Goal: Task Accomplishment & Management: Use online tool/utility

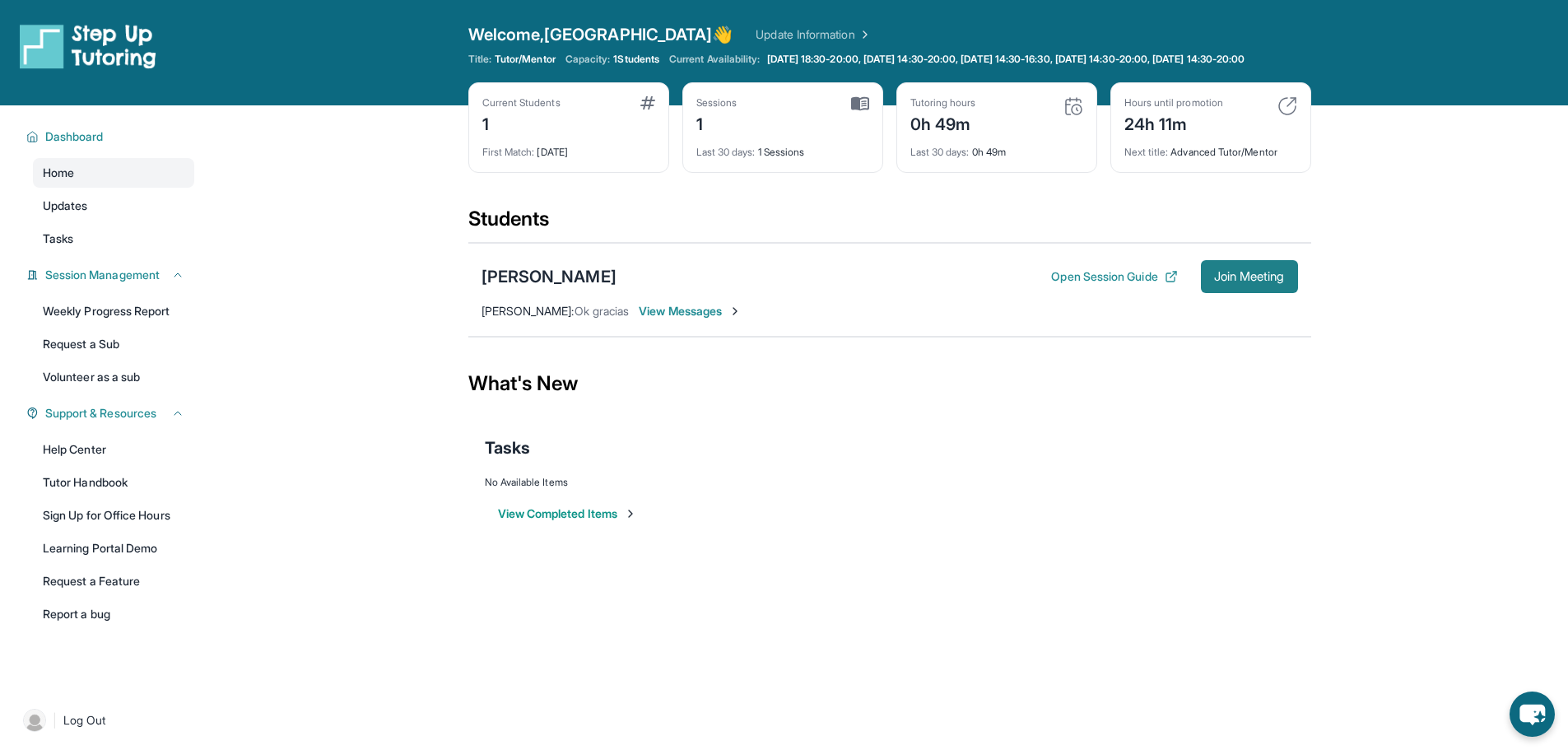
click at [1248, 281] on span "Join Meeting" at bounding box center [1249, 277] width 71 height 10
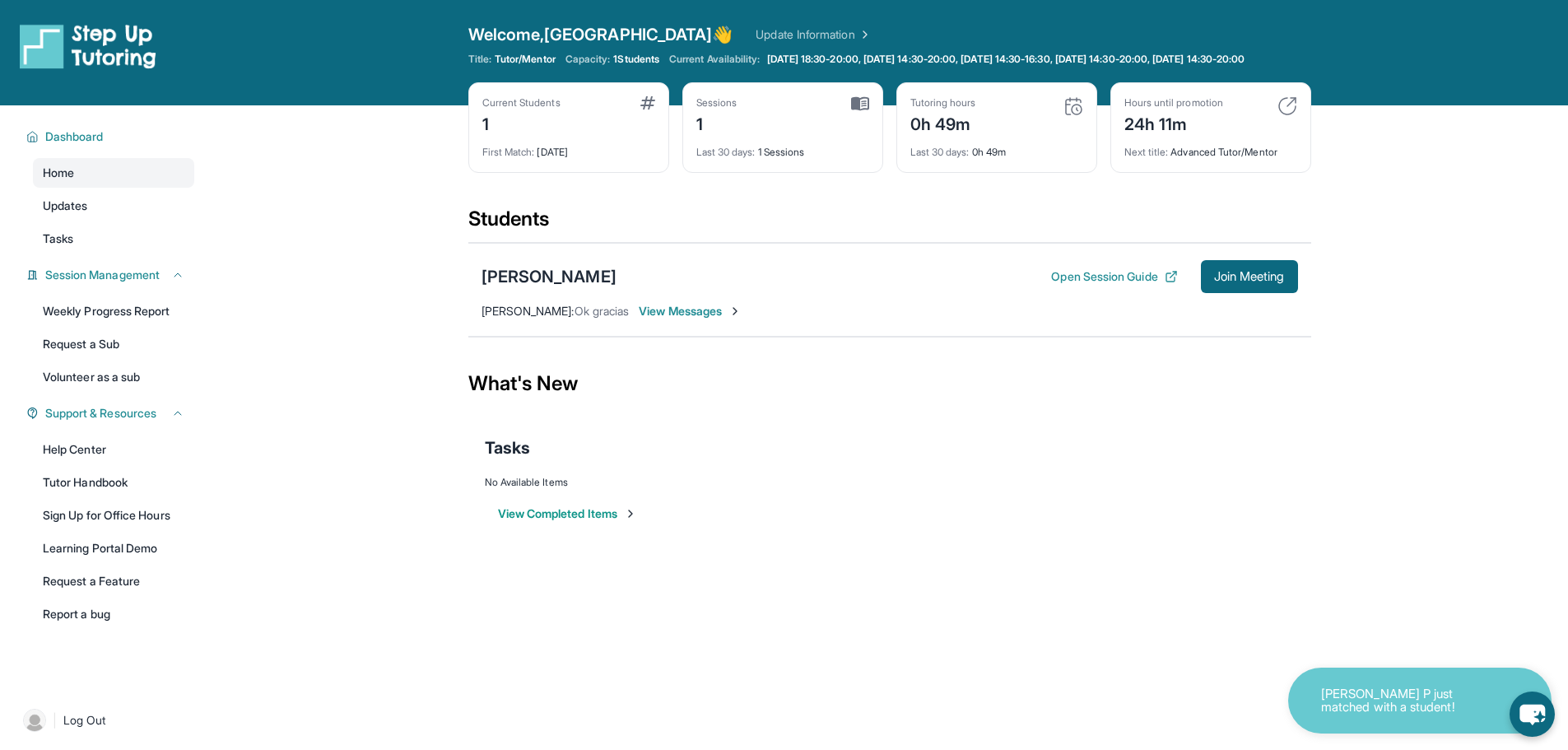
click at [531, 277] on div "[PERSON_NAME] Open Session Guide Join Meeting" at bounding box center [889, 277] width 816 height 33
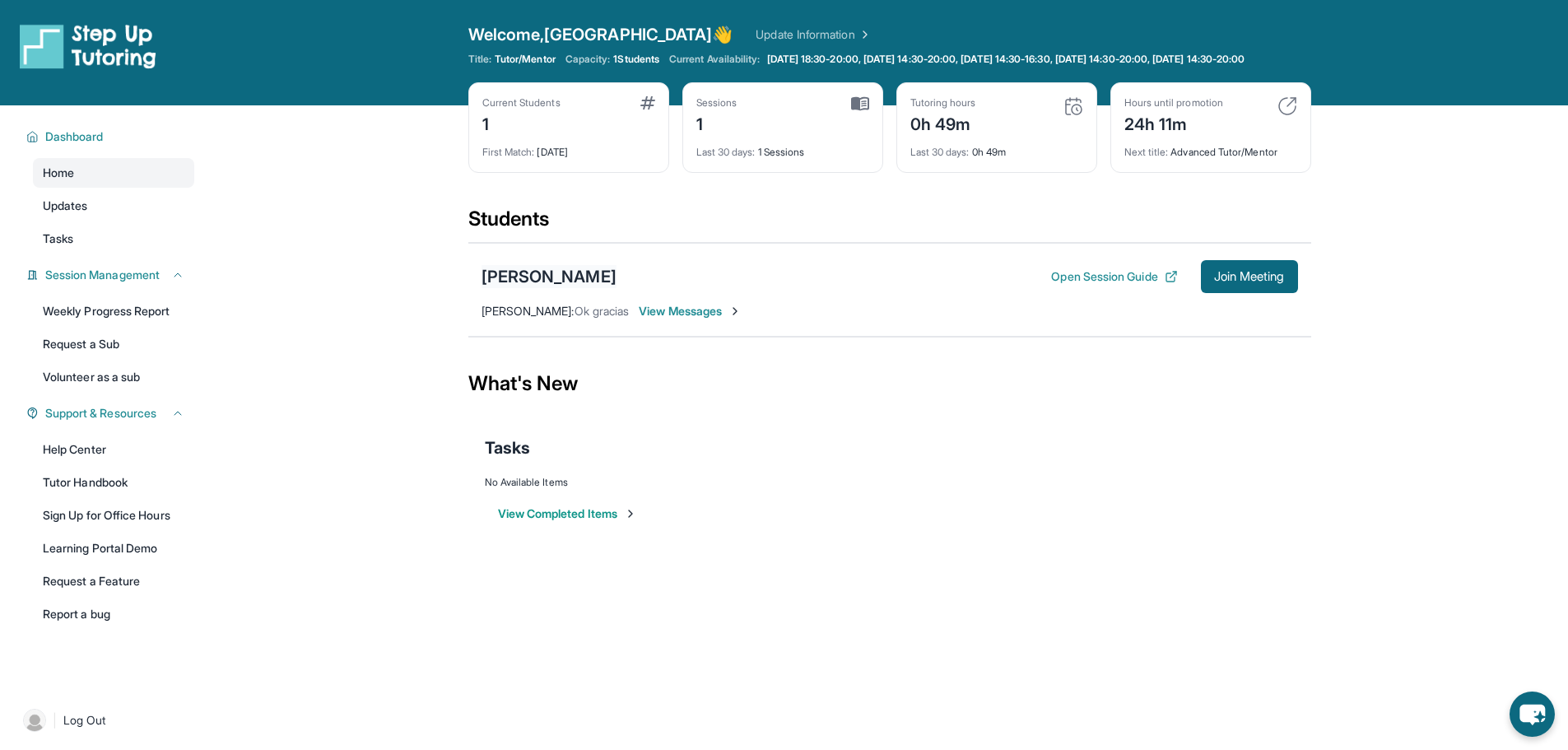
click at [531, 289] on div "[PERSON_NAME]" at bounding box center [549, 277] width 135 height 23
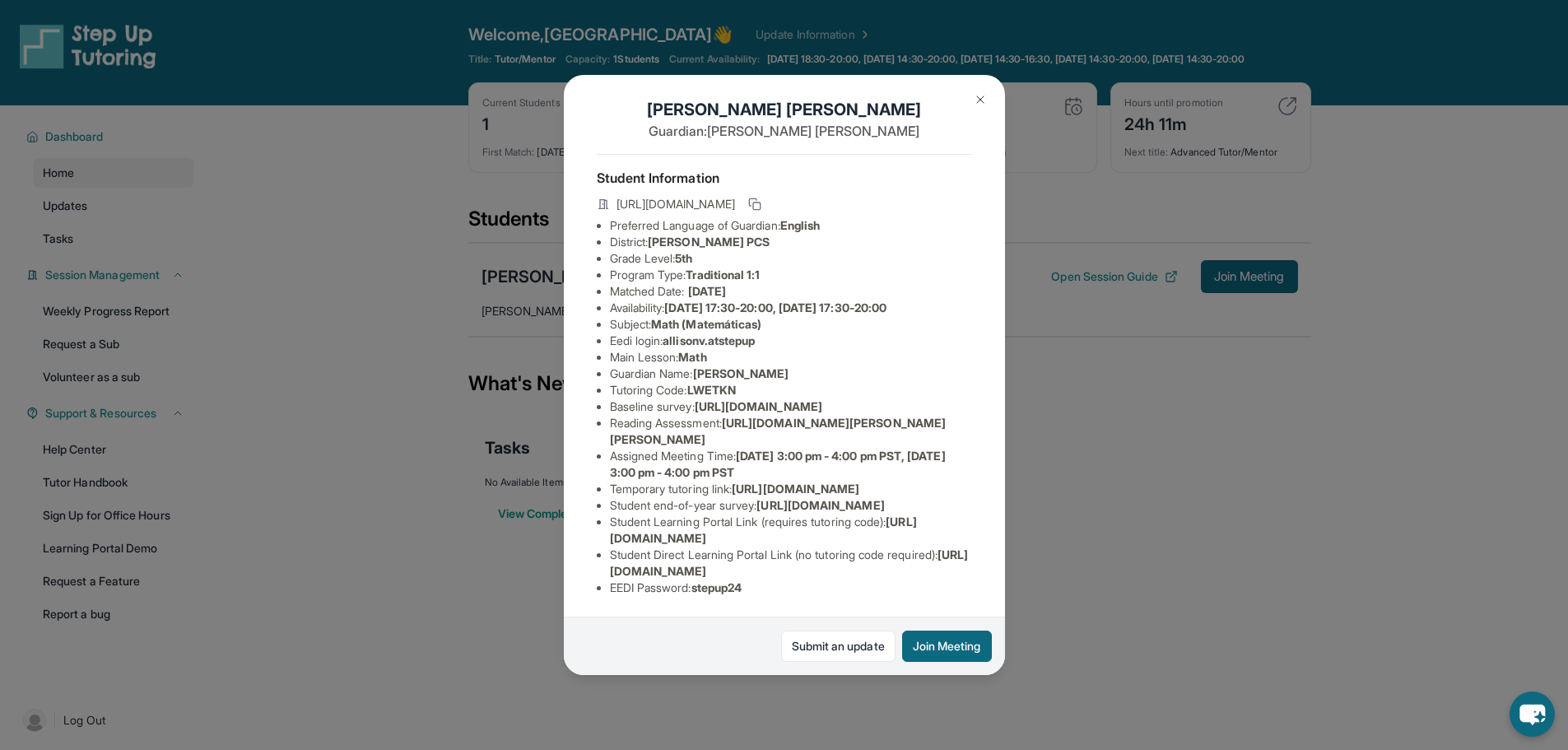
scroll to position [200, 0]
drag, startPoint x: 956, startPoint y: 559, endPoint x: 609, endPoint y: 559, distance: 347.0
click at [610, 559] on li "Student Direct Learning Portal Link (no tutoring code required) : [URL][DOMAIN_…" at bounding box center [791, 563] width 362 height 33
copy span "[URL][DOMAIN_NAME]"
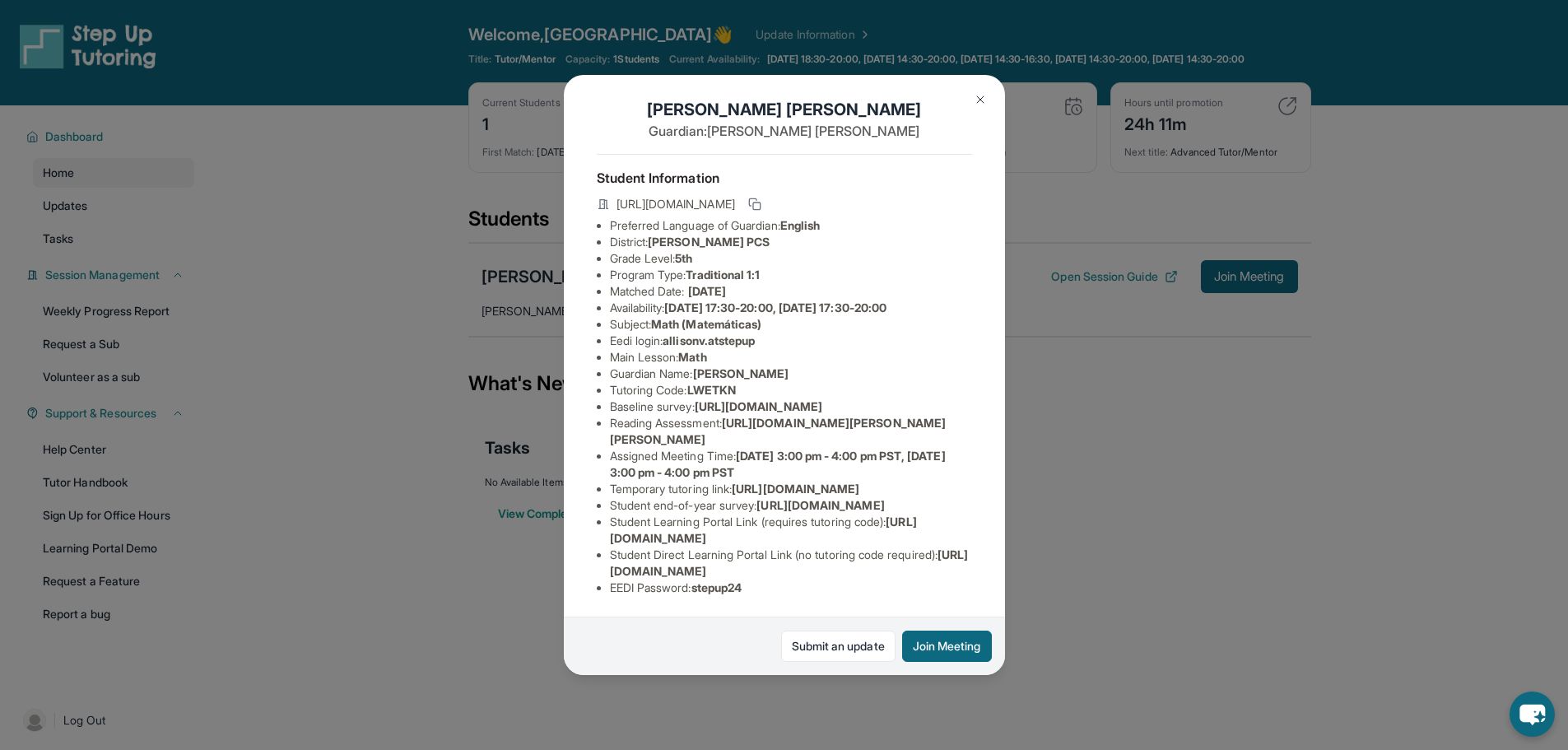
click at [770, 333] on li "Eedi login : [PERSON_NAME].atstepup" at bounding box center [791, 341] width 362 height 17
drag, startPoint x: 767, startPoint y: 295, endPoint x: 672, endPoint y: 294, distance: 95.0
click at [672, 334] on span "allisonv.atstepup" at bounding box center [709, 340] width 92 height 14
copy span "allisonv.atstepup"
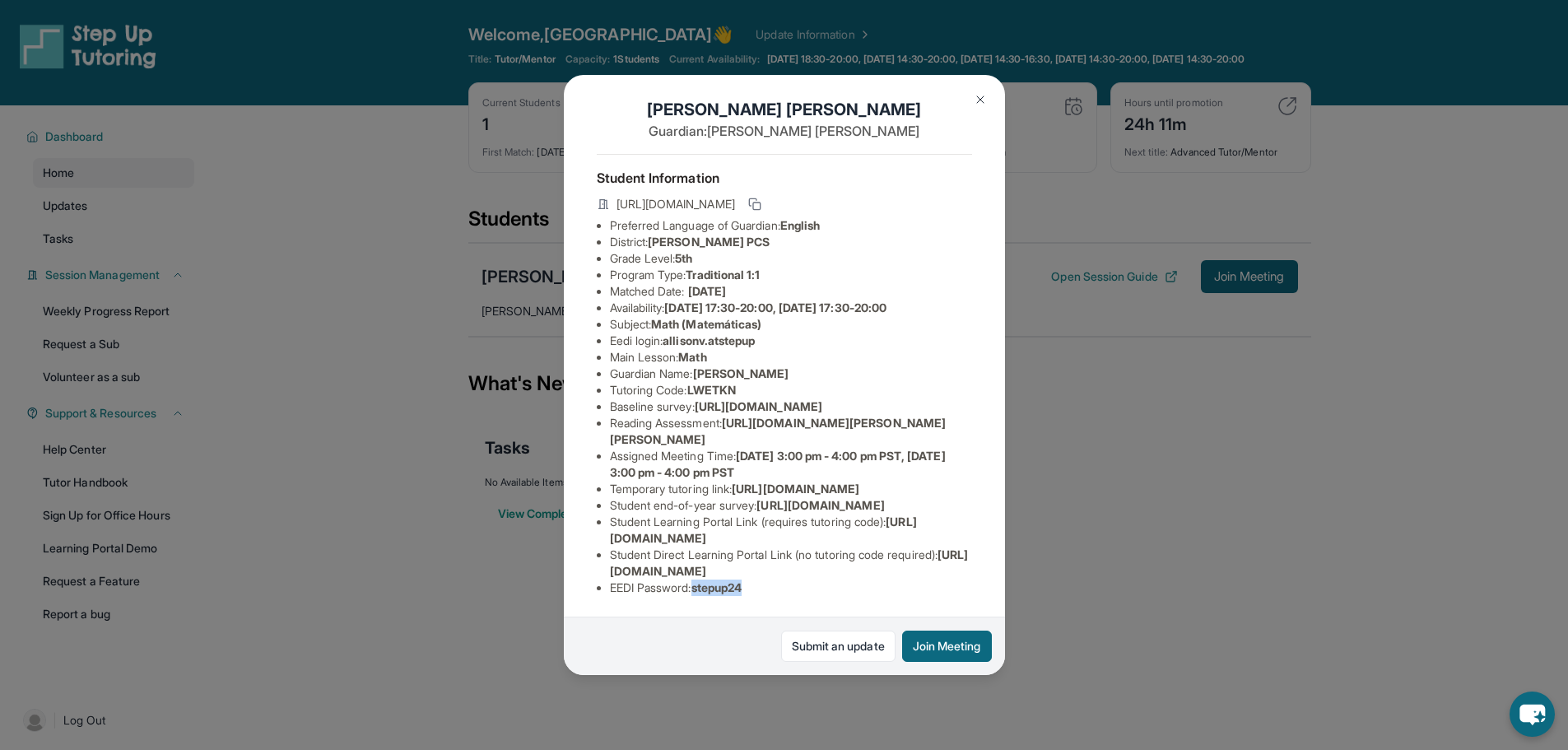
drag, startPoint x: 762, startPoint y: 576, endPoint x: 699, endPoint y: 575, distance: 63.0
click at [699, 580] on li "EEDI Password : stepup24" at bounding box center [791, 588] width 362 height 17
click at [926, 556] on span "[URL][DOMAIN_NAME]" at bounding box center [790, 562] width 359 height 31
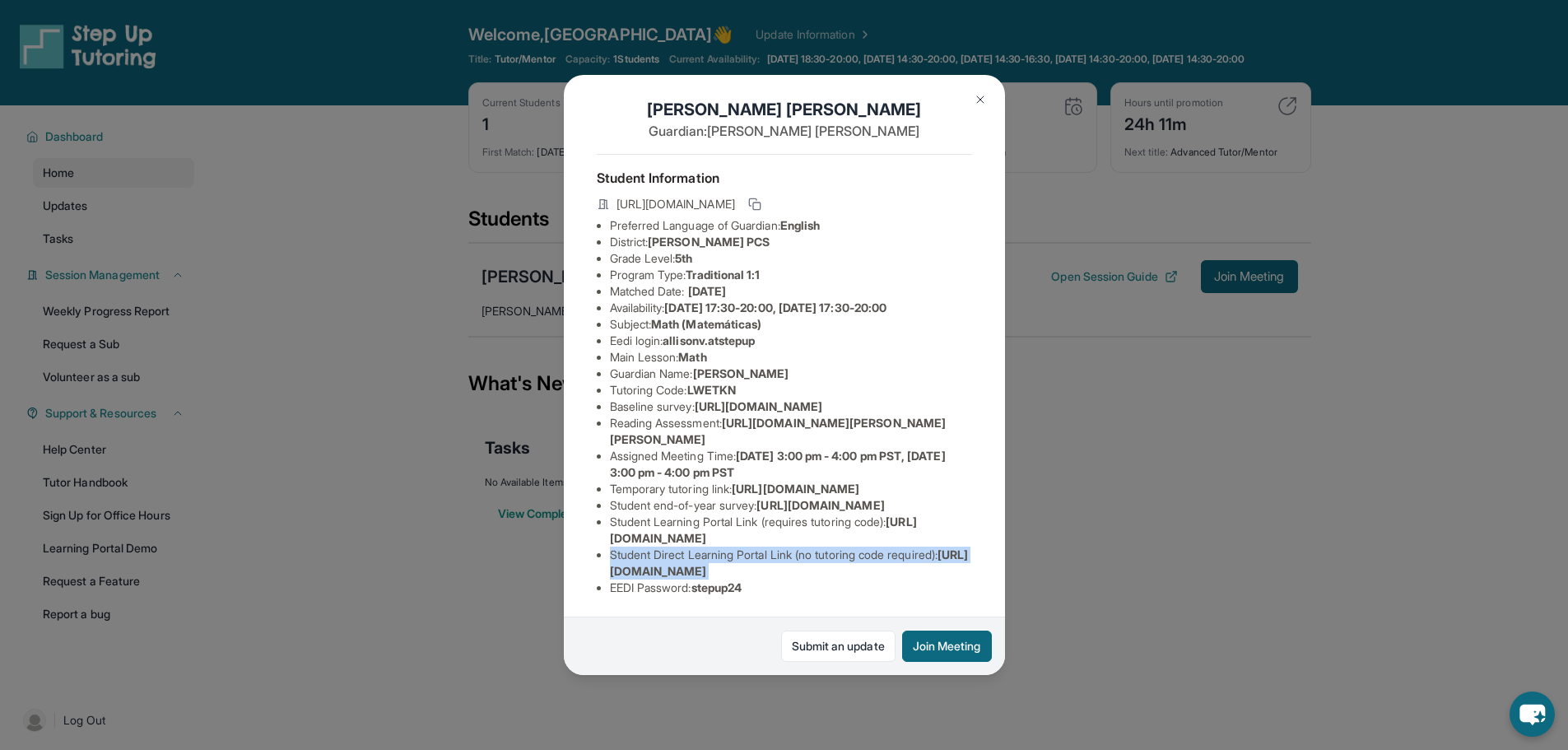
click at [952, 559] on li "Student Direct Learning Portal Link (no tutoring code required) : [URL][DOMAIN_…" at bounding box center [791, 563] width 362 height 33
click at [912, 559] on span "[URL][DOMAIN_NAME]" at bounding box center [790, 562] width 359 height 31
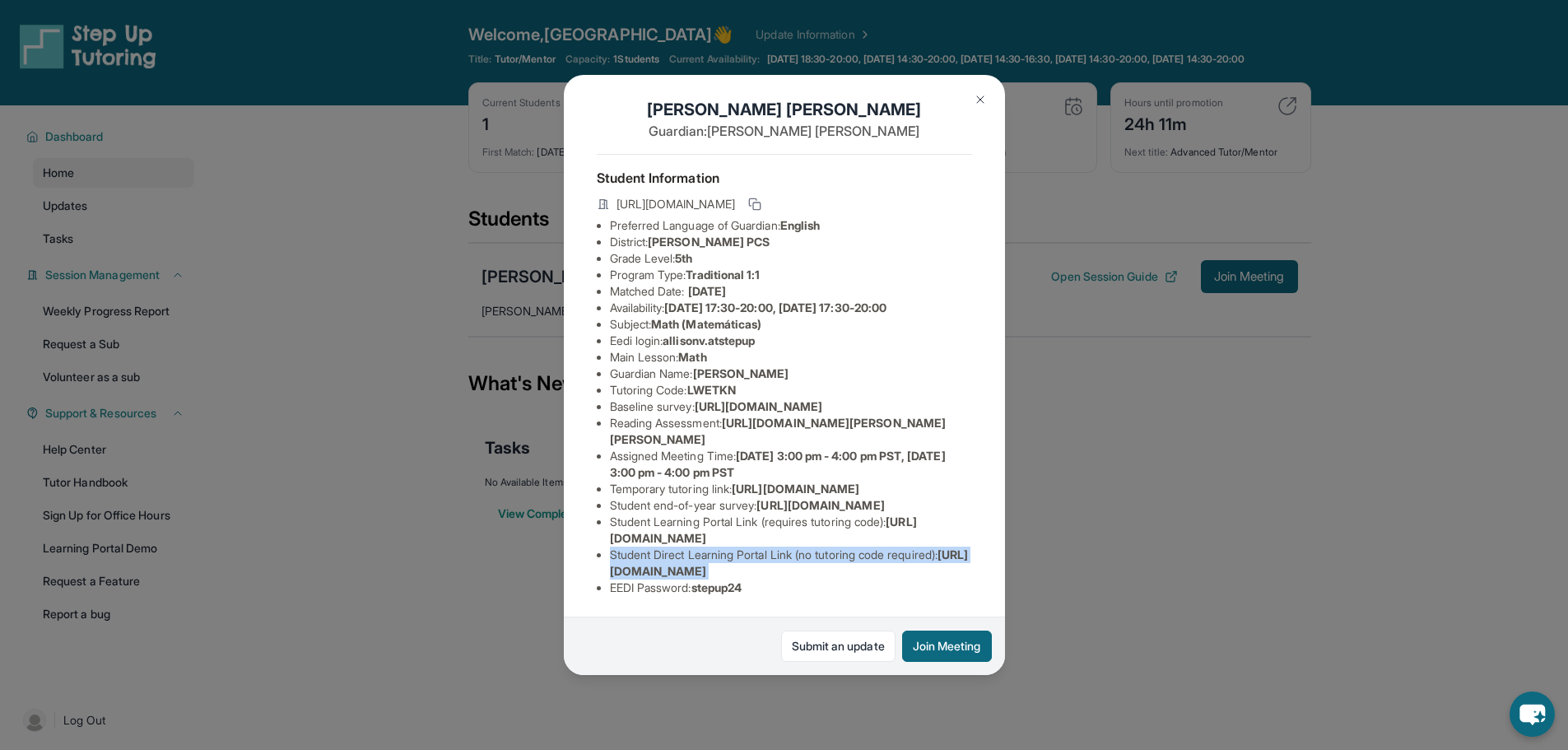
click at [912, 559] on span "[URL][DOMAIN_NAME]" at bounding box center [790, 562] width 359 height 31
click at [942, 522] on li "Student Learning Portal Link (requires tutoring code) : [URL][DOMAIN_NAME]" at bounding box center [791, 531] width 362 height 33
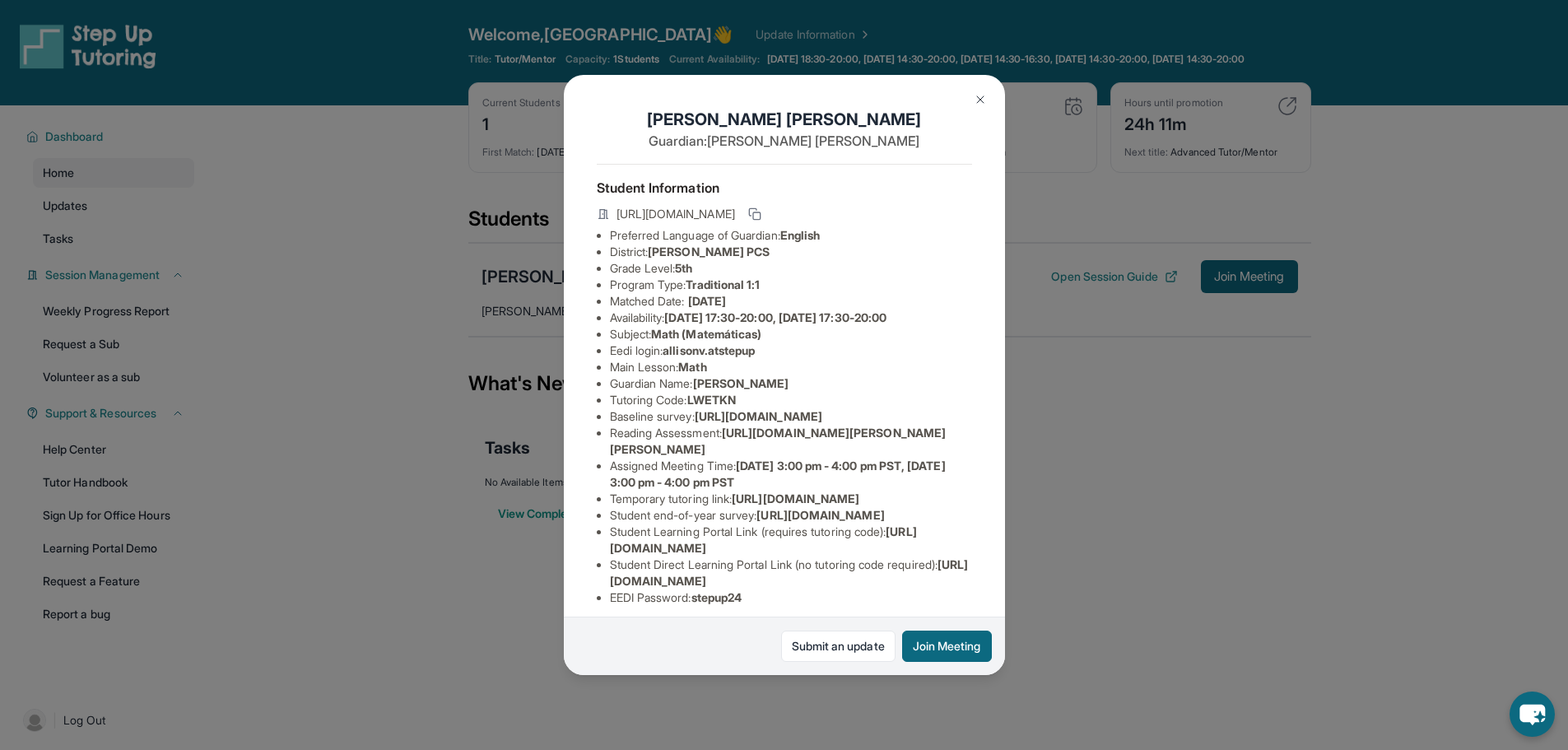
click at [840, 359] on li "Eedi login : [PERSON_NAME].atstepup" at bounding box center [791, 350] width 362 height 17
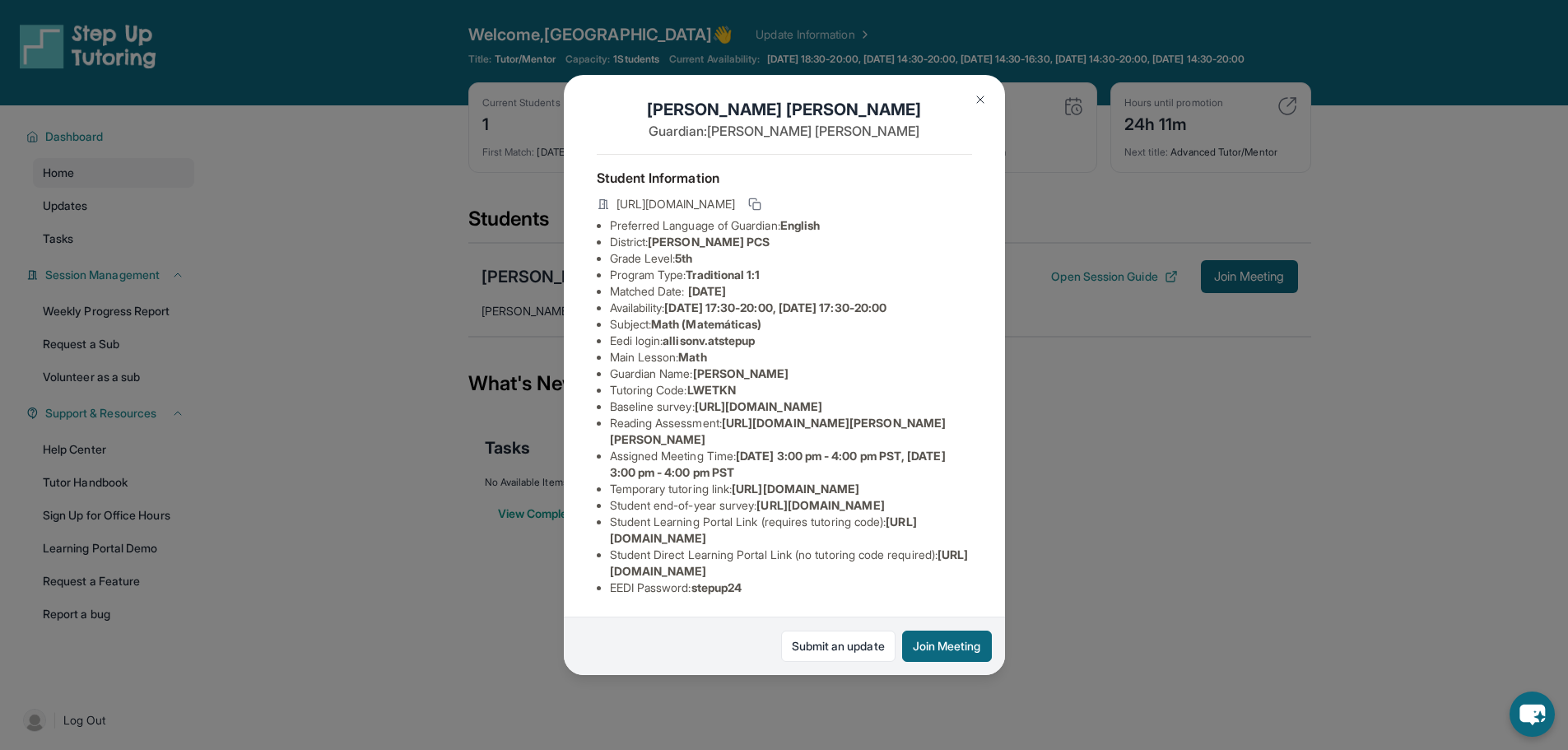
scroll to position [104, 0]
click at [694, 400] on span "[URL][DOMAIN_NAME]" at bounding box center [758, 406] width 128 height 14
drag, startPoint x: 608, startPoint y: 338, endPoint x: 968, endPoint y: 381, distance: 362.6
click at [968, 381] on div "[PERSON_NAME] Guardian: [PERSON_NAME] Student Information [URL][DOMAIN_NAME] Pr…" at bounding box center [784, 375] width 441 height 600
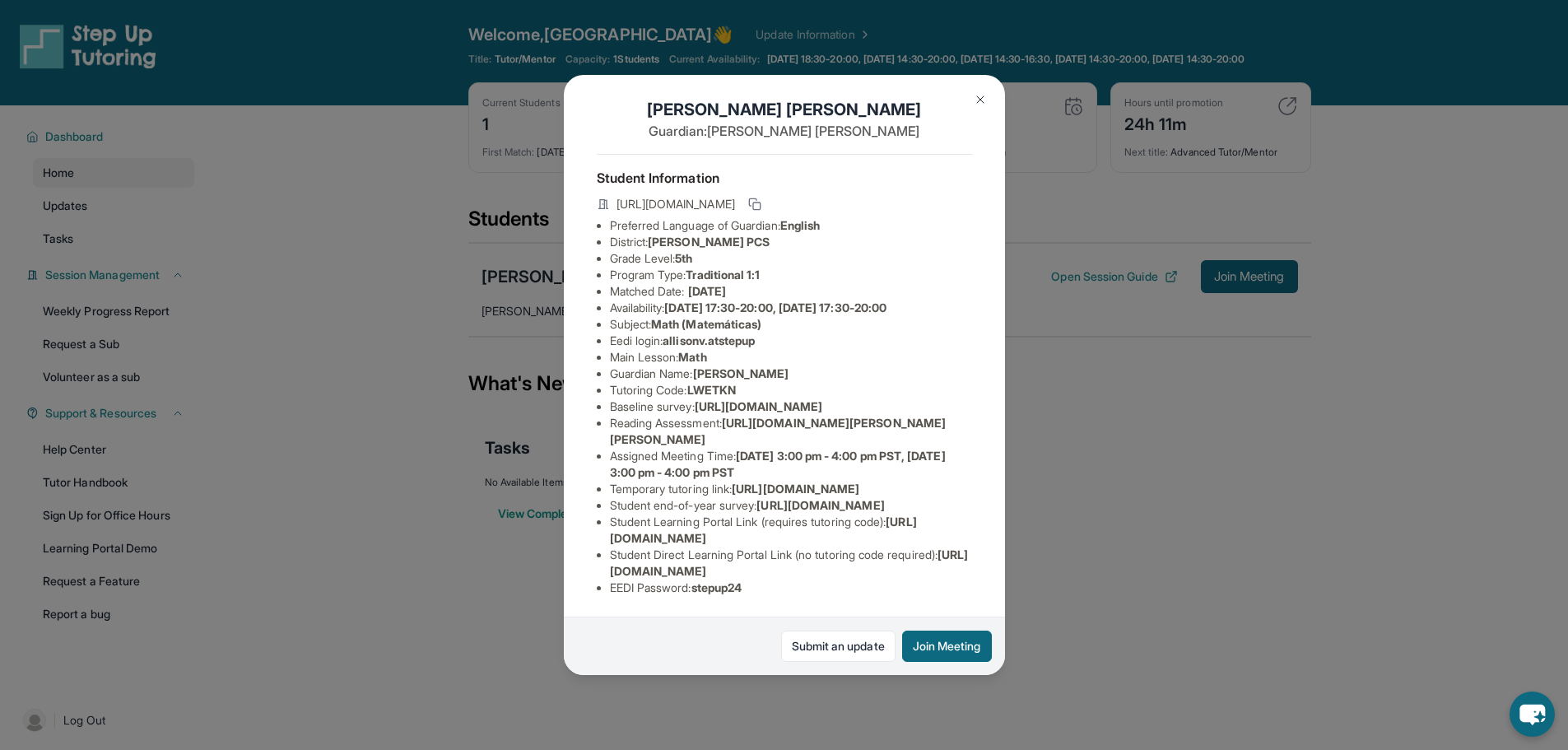
copy span "[URL][DOMAIN_NAME]"
drag, startPoint x: 585, startPoint y: 516, endPoint x: 642, endPoint y: 536, distance: 60.4
click at [756, 512] on span "[URL][DOMAIN_NAME]" at bounding box center [820, 505] width 128 height 14
click at [757, 514] on li "Student end-of-year survey : [URL][DOMAIN_NAME]" at bounding box center [791, 506] width 362 height 17
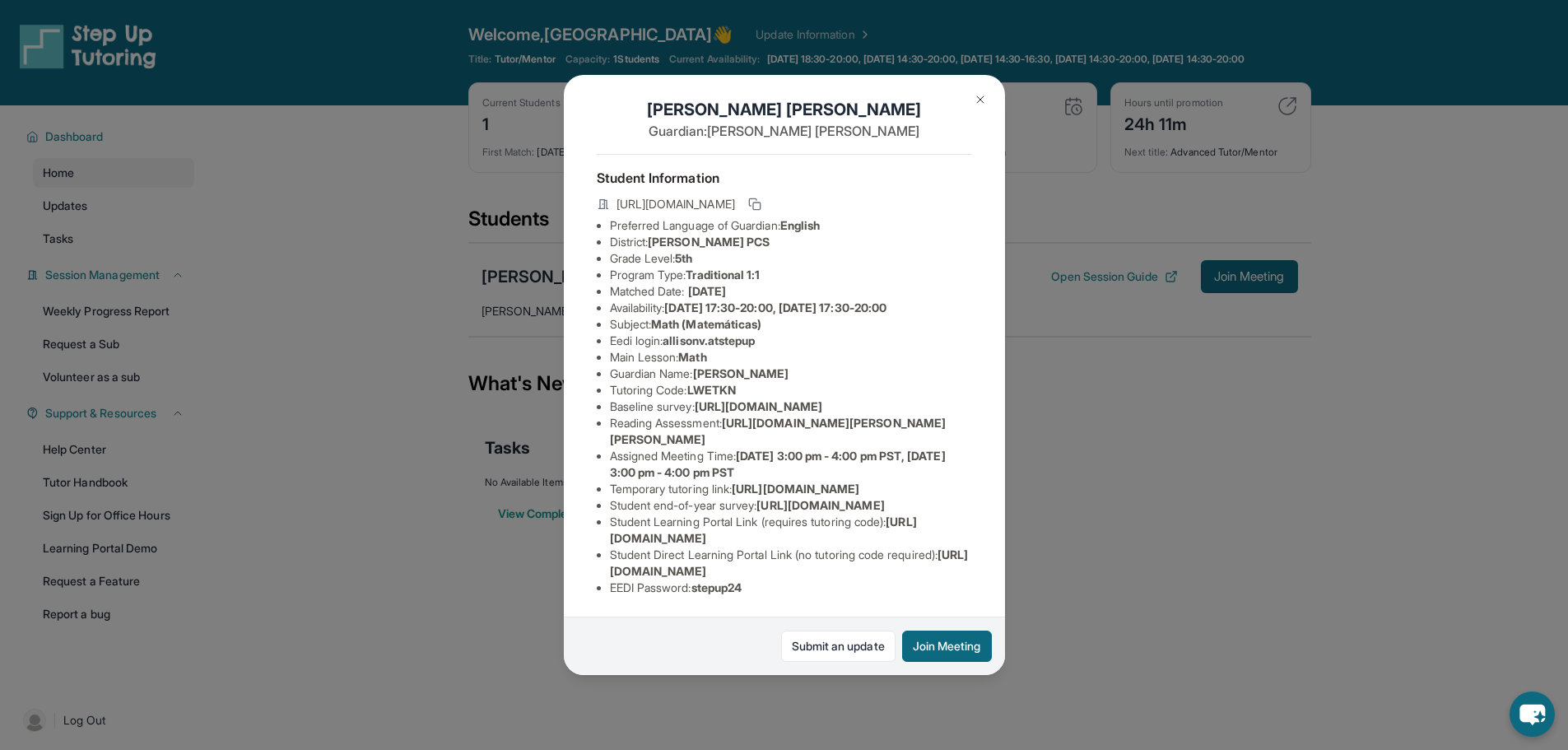
scroll to position [141, 98]
drag, startPoint x: 728, startPoint y: 352, endPoint x: 911, endPoint y: 386, distance: 186.1
click at [911, 386] on div "[PERSON_NAME] Guardian: [PERSON_NAME] Student Information [URL][DOMAIN_NAME] Pr…" at bounding box center [784, 375] width 441 height 600
copy li "[URL][DOMAIN_NAME][PERSON_NAME][PERSON_NAME]"
click at [976, 101] on img at bounding box center [980, 100] width 13 height 13
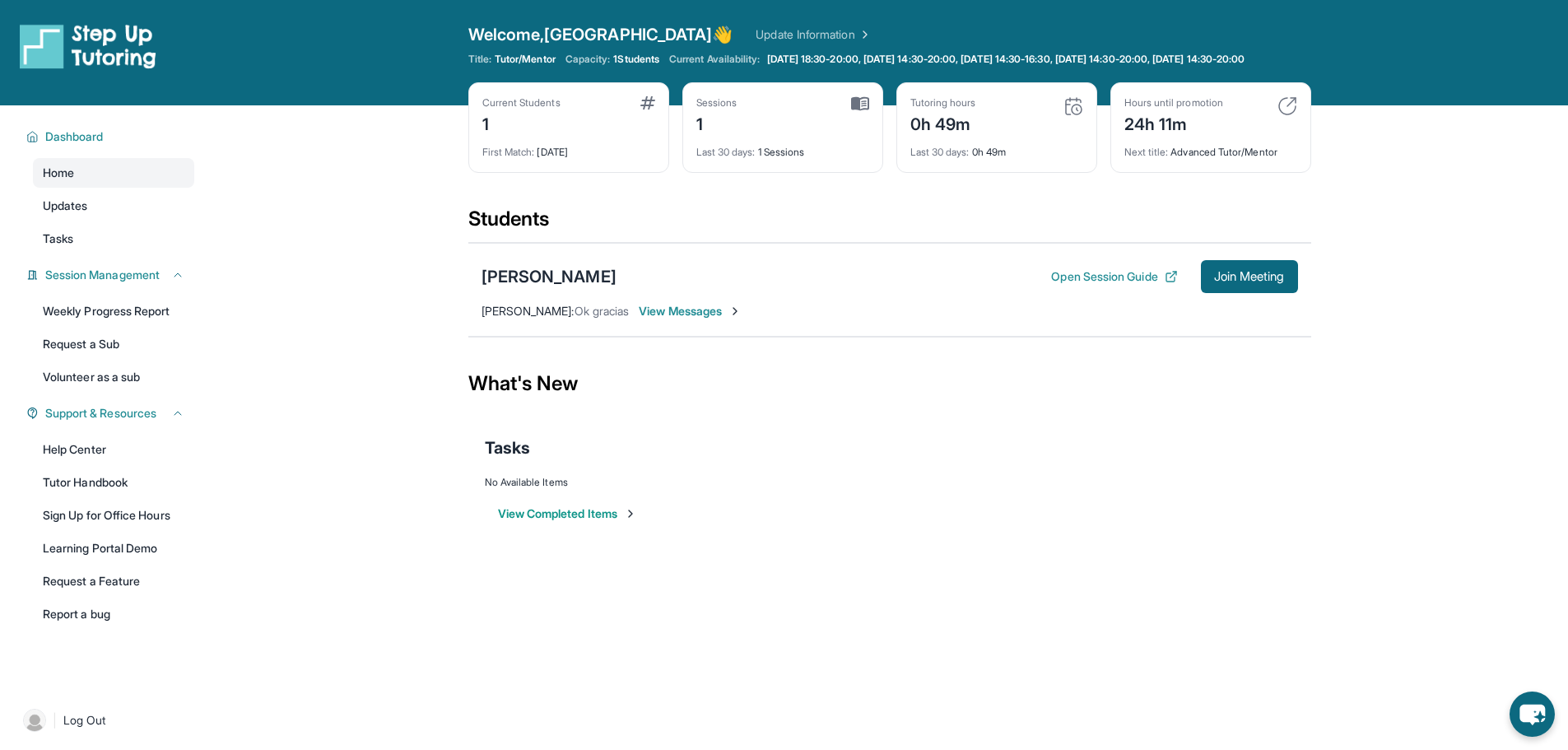
click at [593, 522] on button "View Completed Items" at bounding box center [568, 514] width 139 height 17
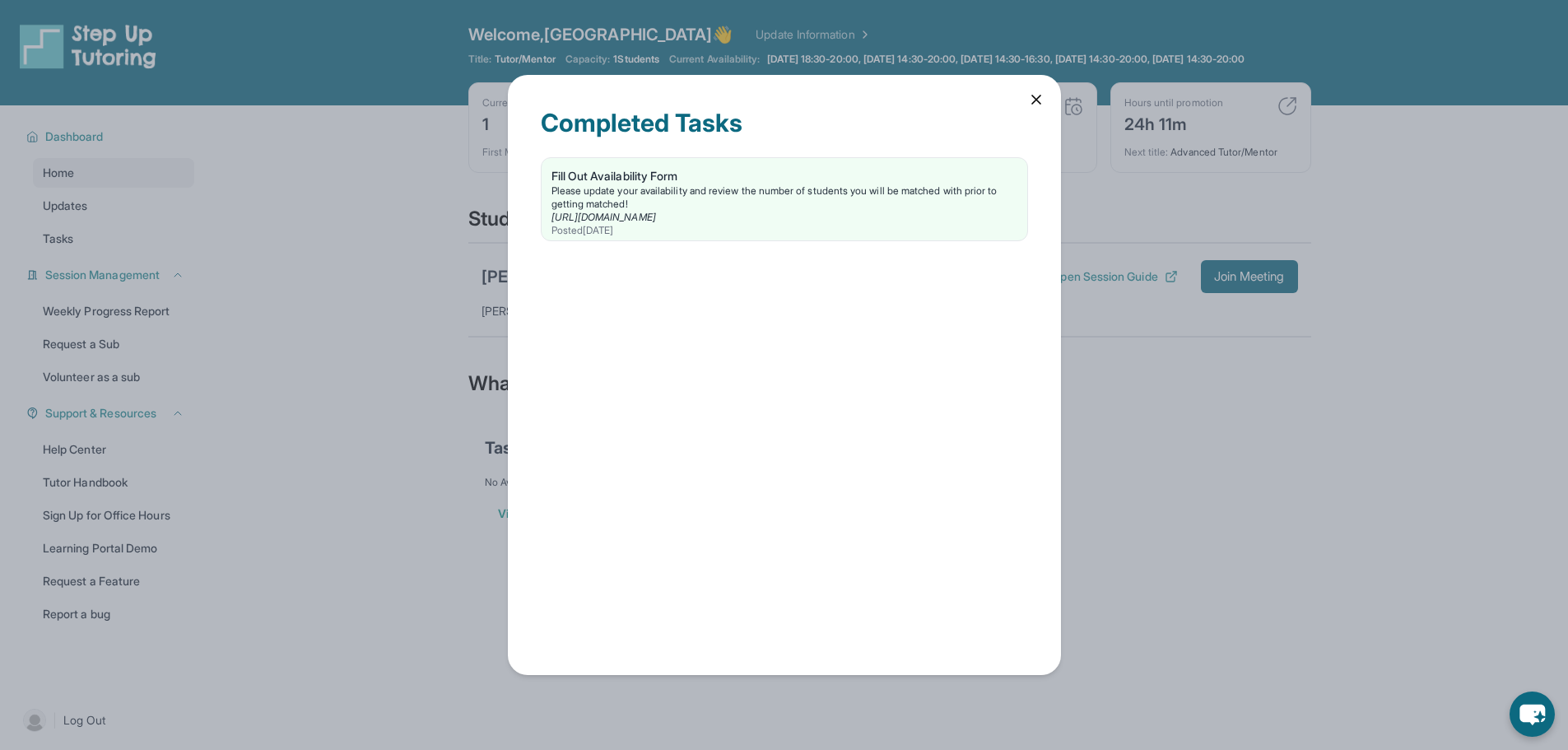
click at [1033, 108] on icon at bounding box center [1036, 100] width 17 height 17
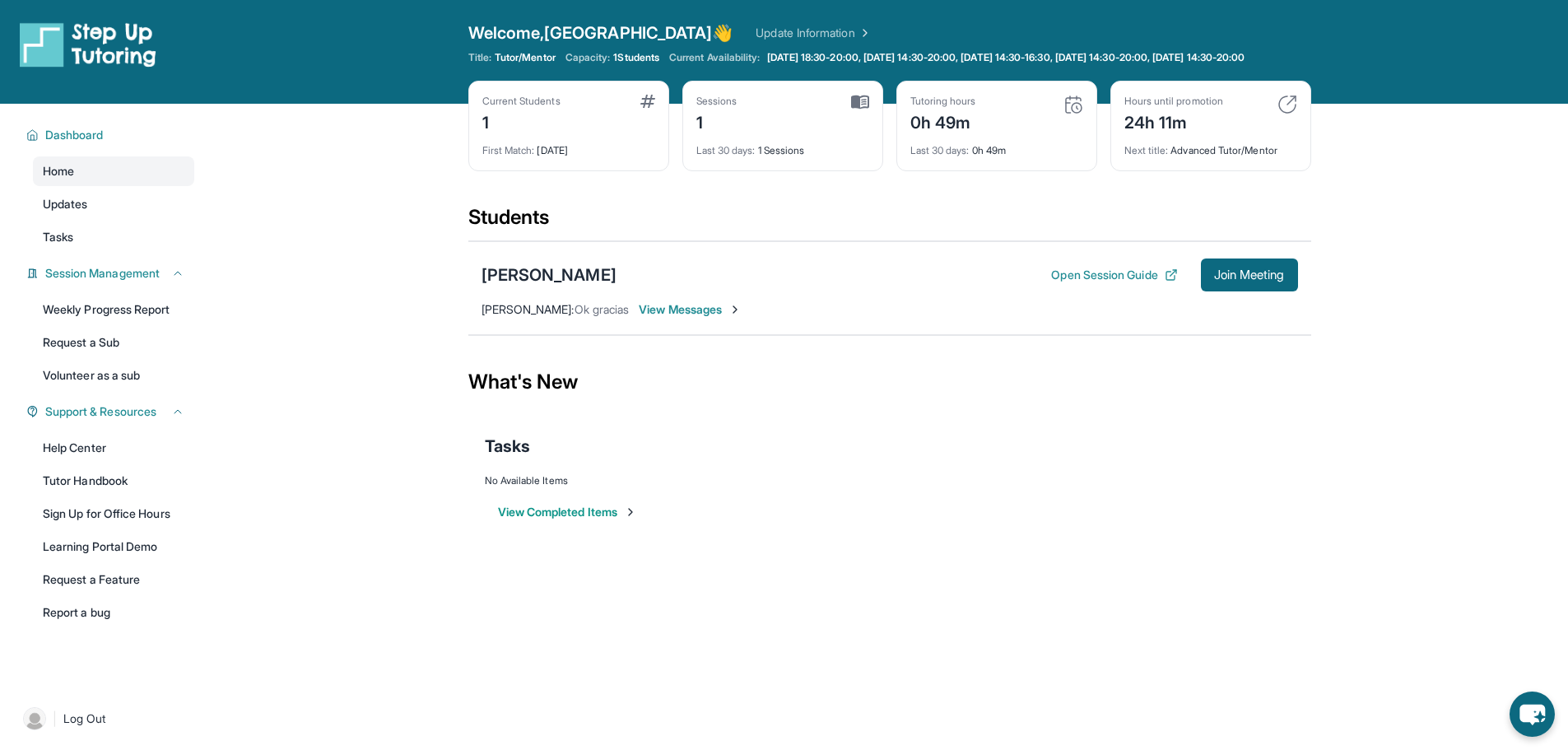
scroll to position [0, 0]
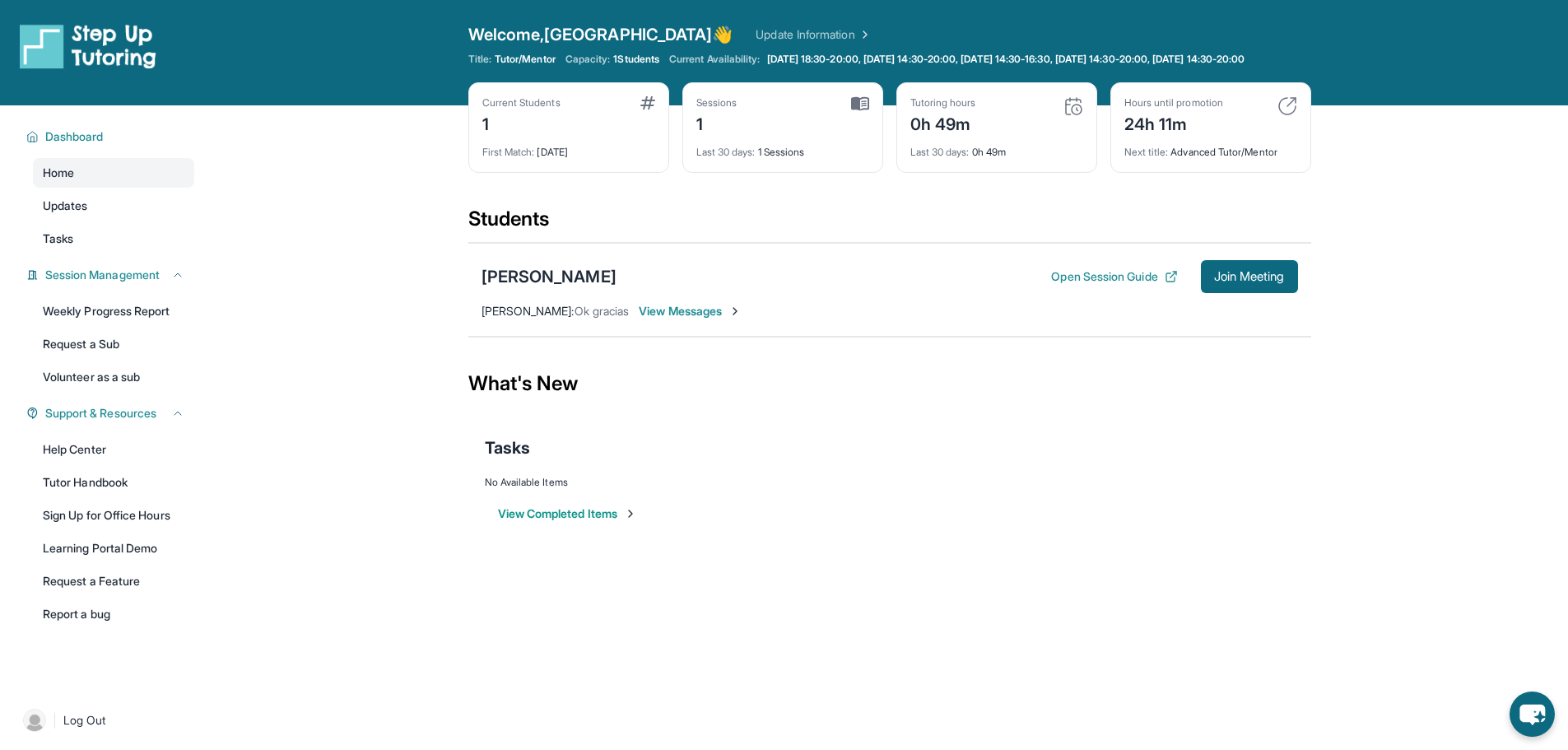
click at [1163, 136] on div "24h 11m" at bounding box center [1173, 122] width 99 height 26
click at [1223, 136] on div "24h 11m" at bounding box center [1173, 122] width 99 height 26
click at [545, 288] on div "[PERSON_NAME]" at bounding box center [549, 277] width 135 height 23
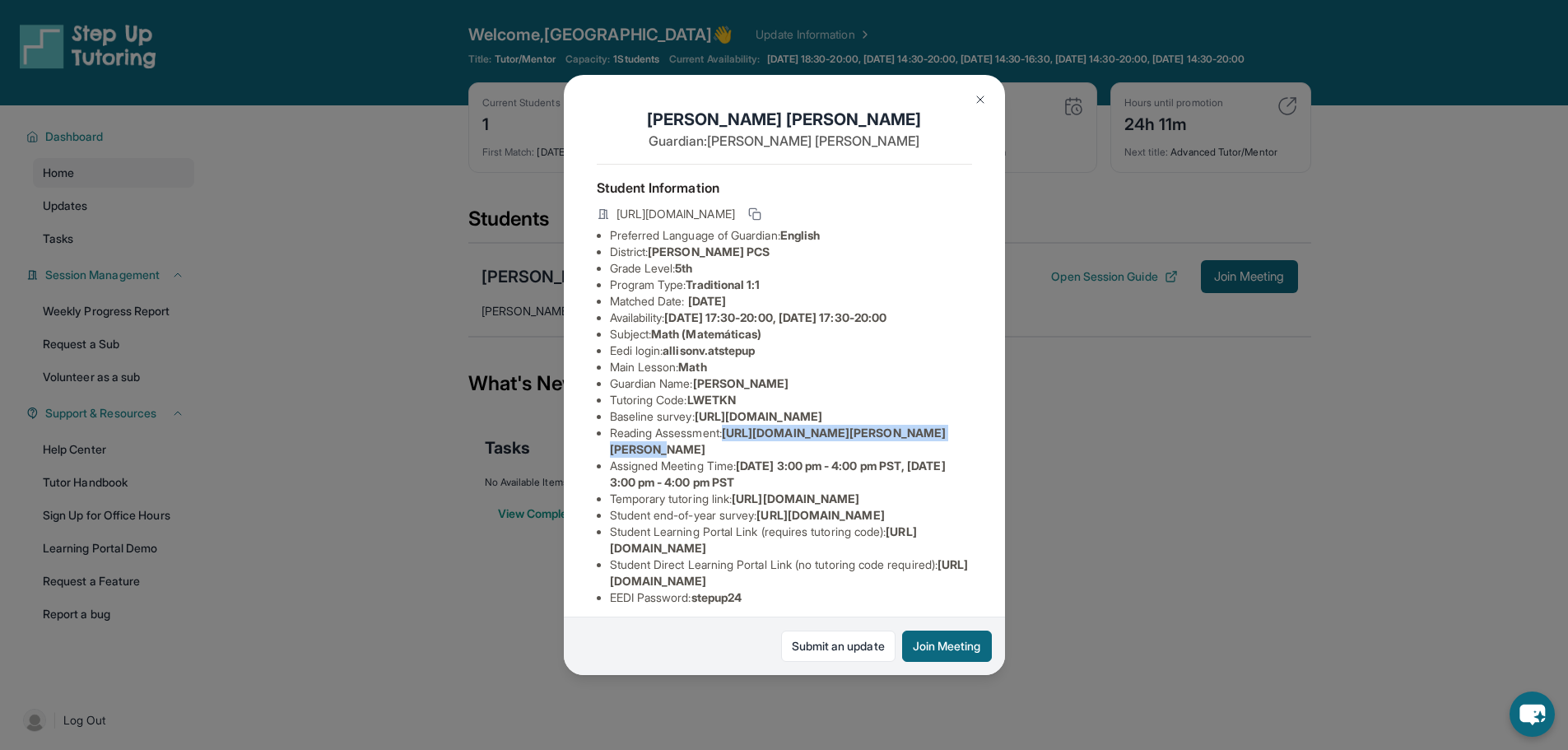
drag, startPoint x: 693, startPoint y: 510, endPoint x: 732, endPoint y: 499, distance: 40.5
click at [732, 458] on li "Reading Assessment : [URL][DOMAIN_NAME][PERSON_NAME][PERSON_NAME]" at bounding box center [791, 441] width 362 height 33
drag, startPoint x: 976, startPoint y: 530, endPoint x: 731, endPoint y: 499, distance: 247.0
click at [730, 499] on div "[PERSON_NAME] Guardian: [PERSON_NAME] Student Information [URL][DOMAIN_NAME] Pr…" at bounding box center [784, 375] width 441 height 600
copy span "[URL][DOMAIN_NAME][PERSON_NAME][PERSON_NAME]"
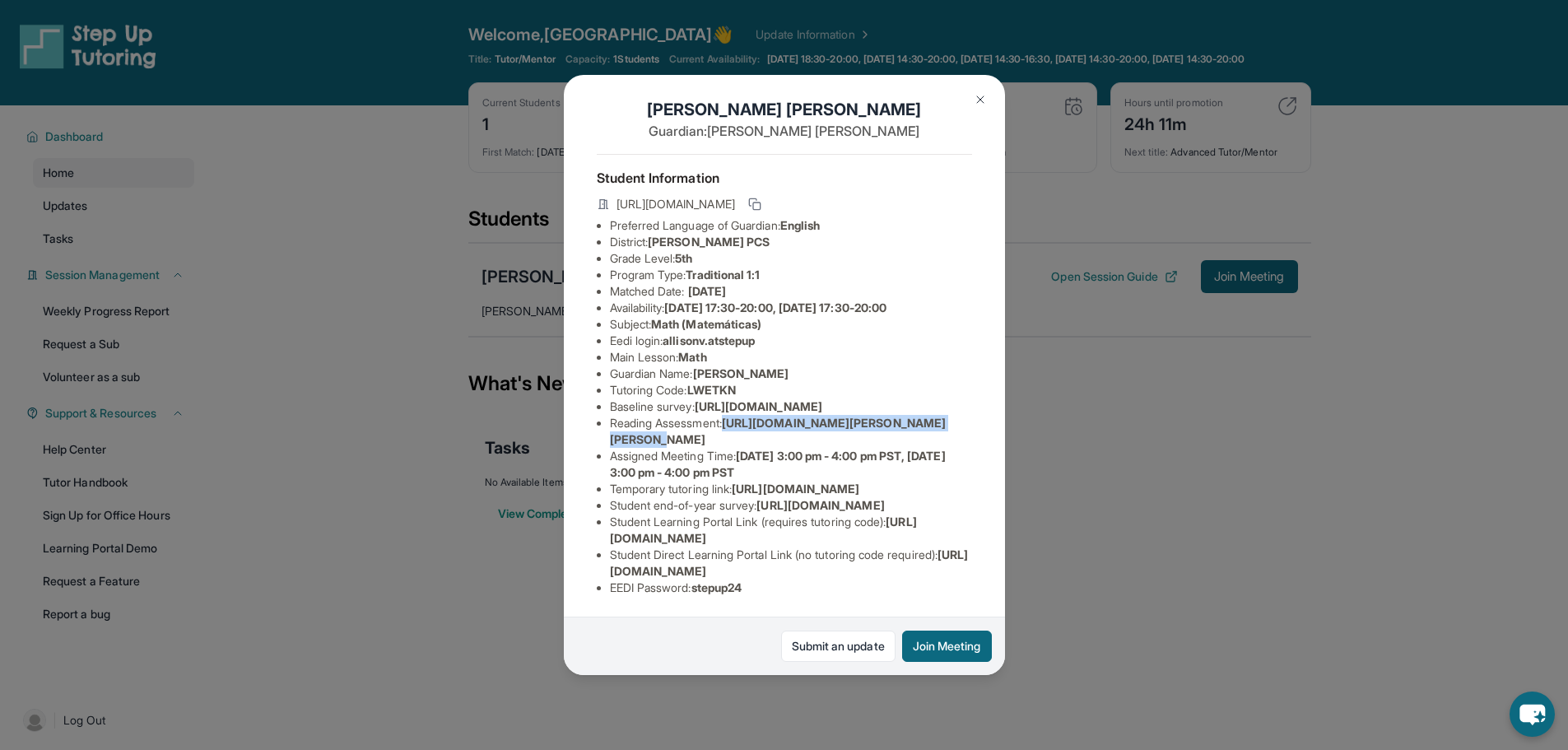
scroll to position [200, 0]
